Goal: Contribute content

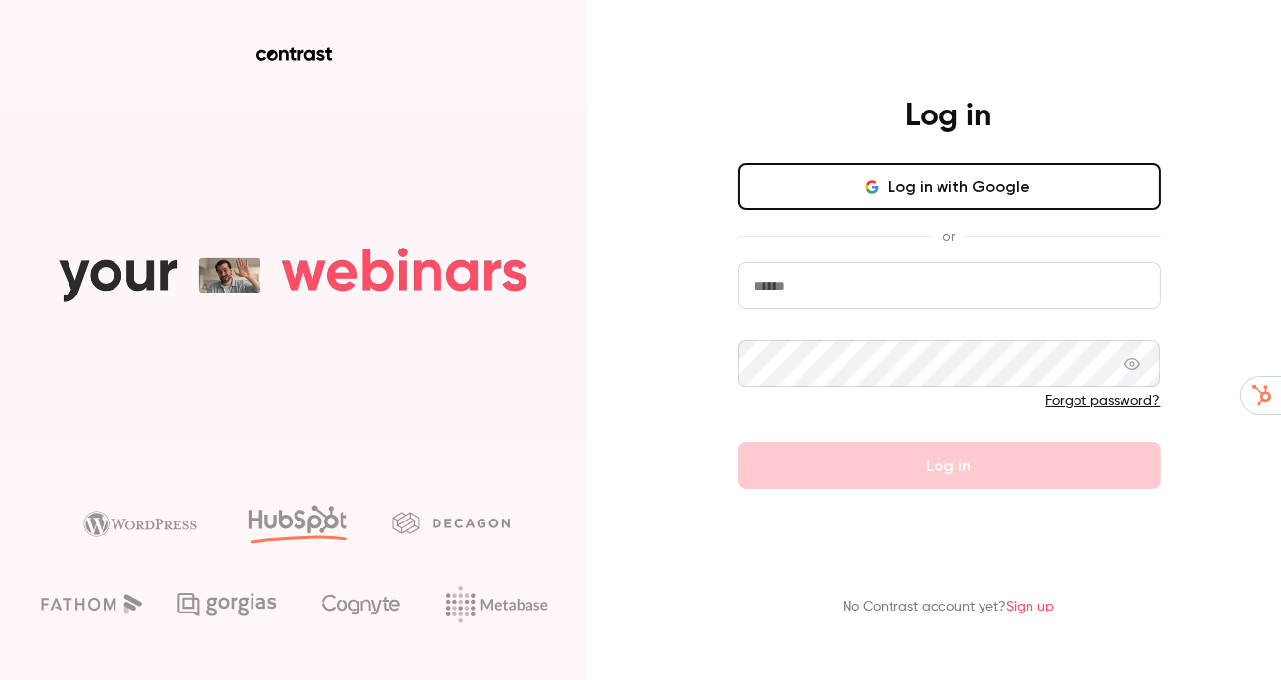
click at [1005, 189] on button "Log in with Google" at bounding box center [949, 186] width 423 height 47
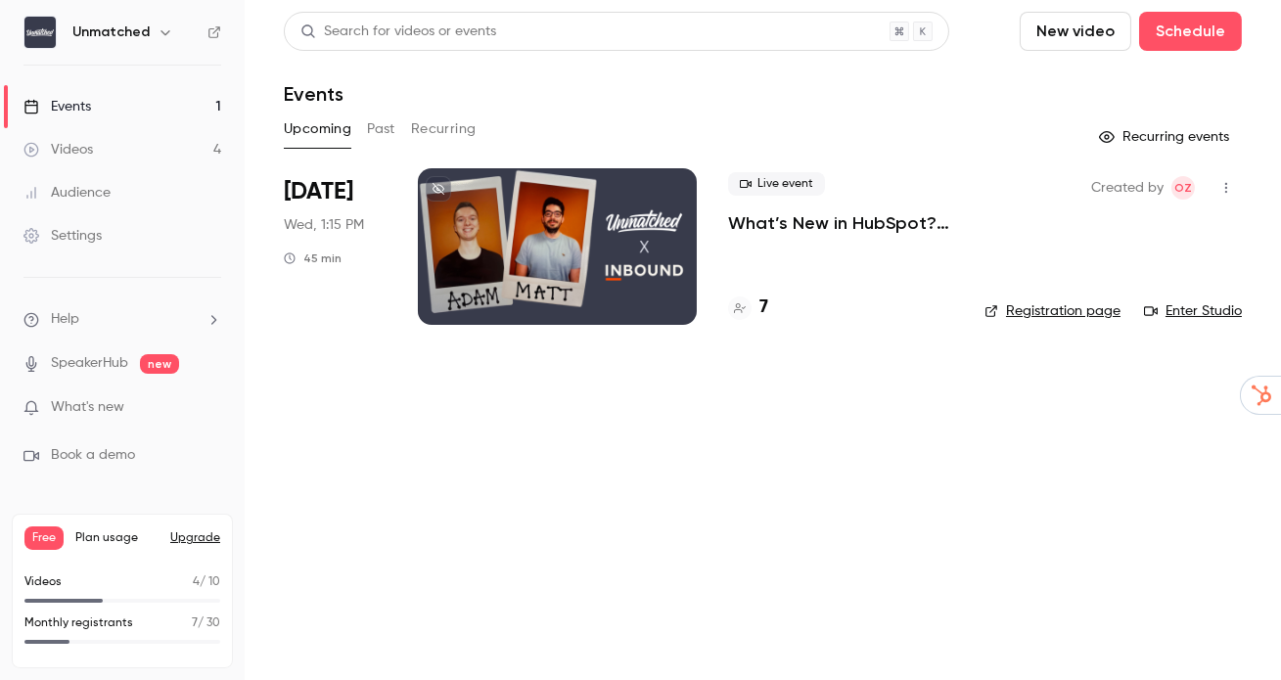
click at [1061, 32] on button "New video" at bounding box center [1076, 31] width 112 height 39
click at [1118, 85] on div "Record" at bounding box center [1147, 85] width 149 height 20
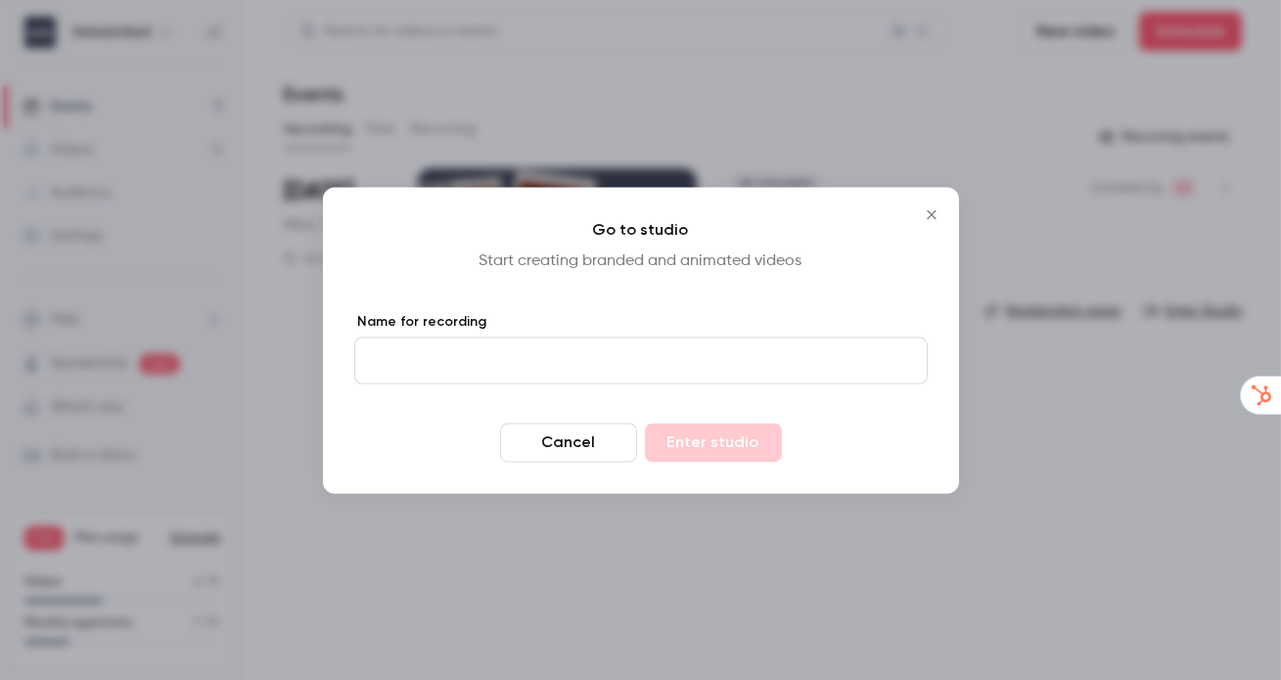
click at [663, 344] on input "Name for recording" at bounding box center [640, 360] width 573 height 47
type input "**********"
click at [755, 436] on button "Enter studio" at bounding box center [713, 442] width 137 height 39
